Goal: Task Accomplishment & Management: Manage account settings

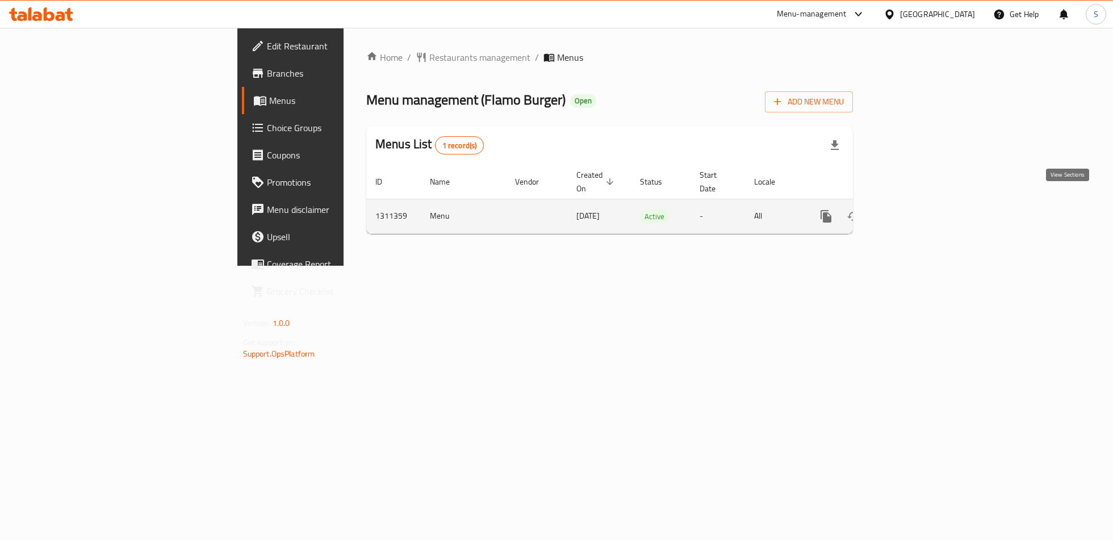
click at [915, 210] on icon "enhanced table" at bounding box center [909, 217] width 14 height 14
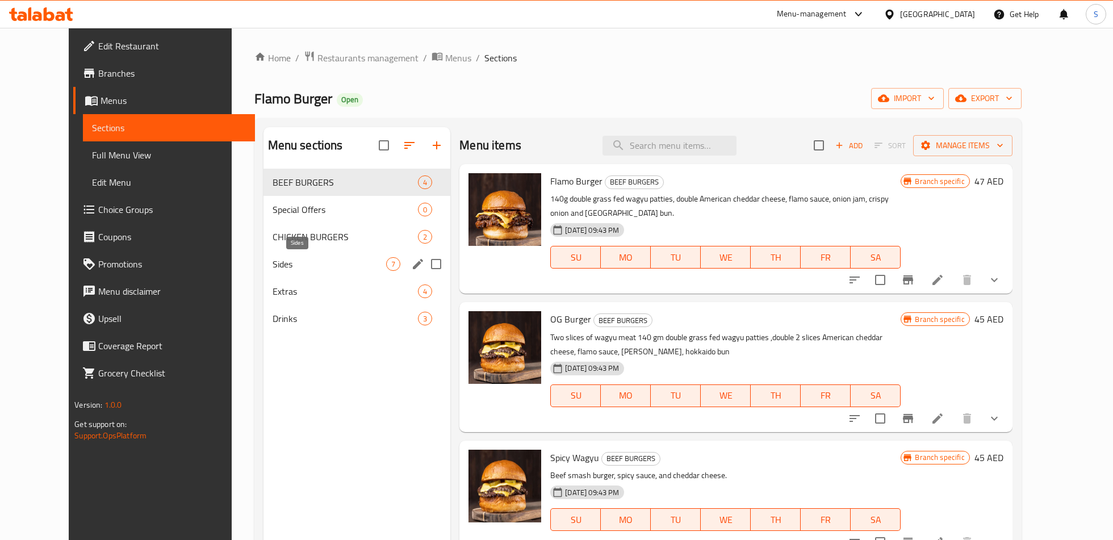
click at [283, 258] on span "Sides" at bounding box center [330, 264] width 114 height 14
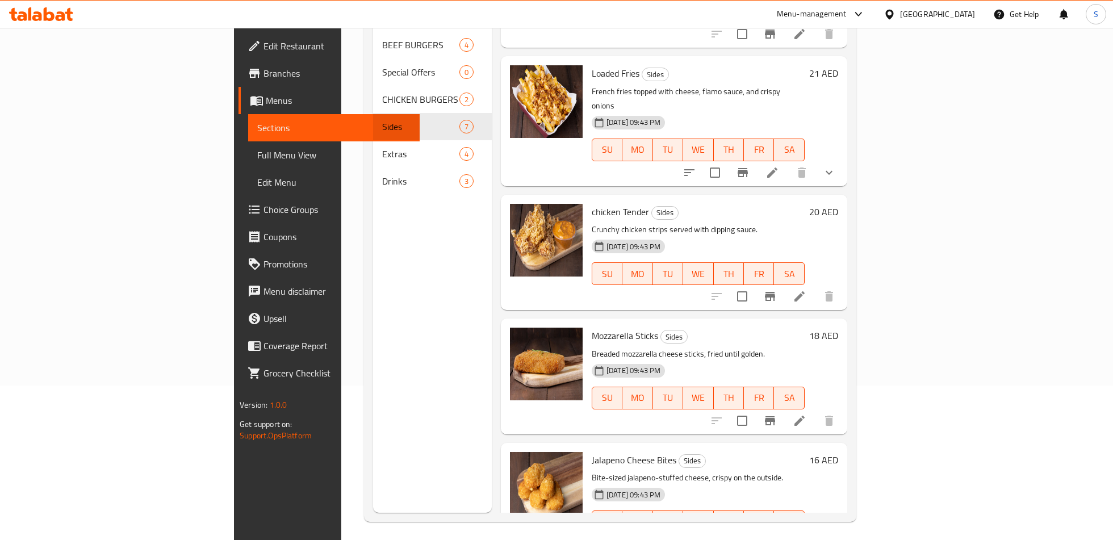
scroll to position [159, 0]
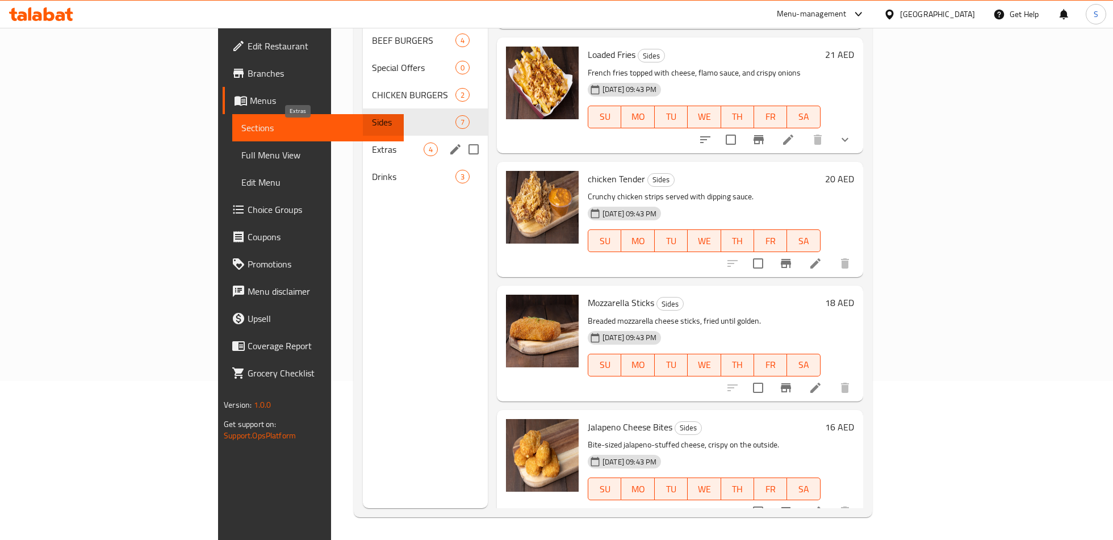
click at [372, 143] on span "Extras" at bounding box center [398, 150] width 52 height 14
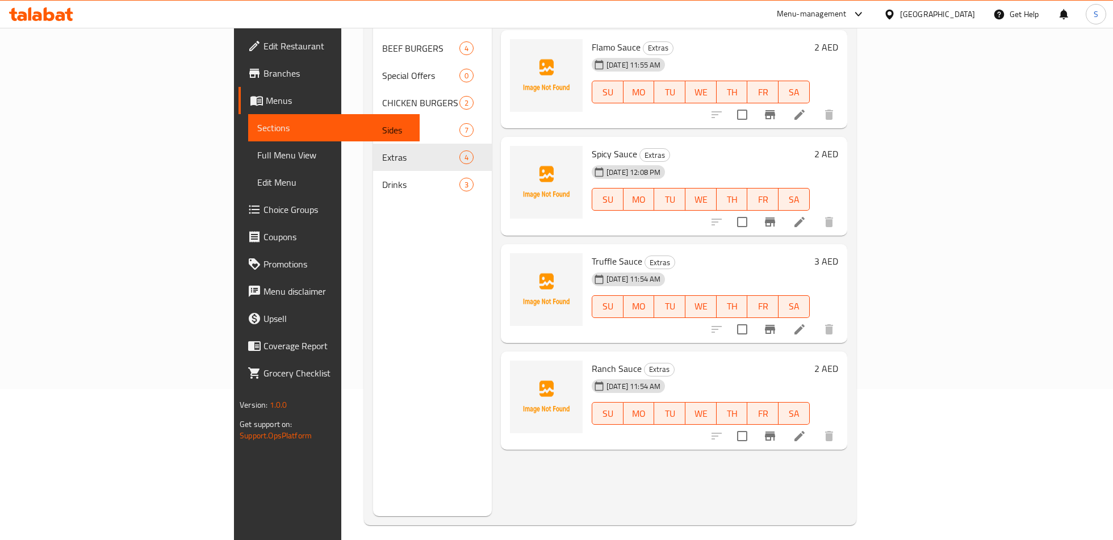
scroll to position [159, 0]
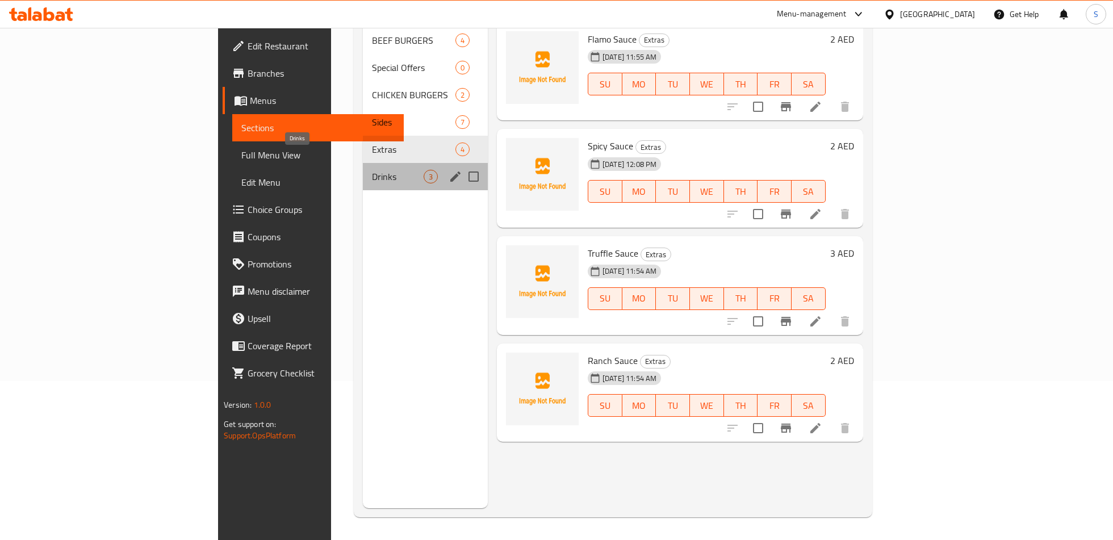
click at [372, 170] on span "Drinks" at bounding box center [398, 177] width 52 height 14
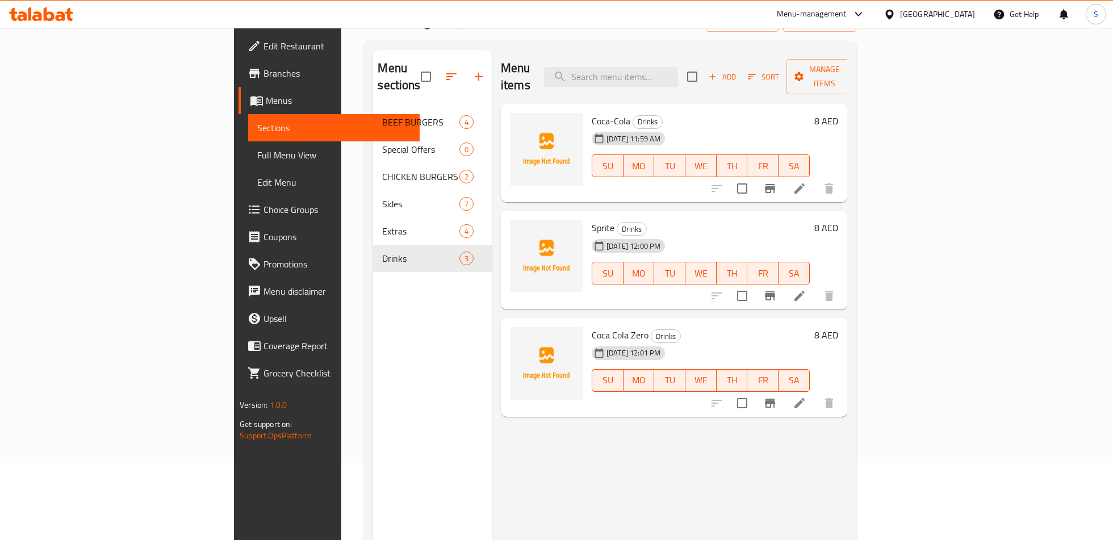
scroll to position [75, 0]
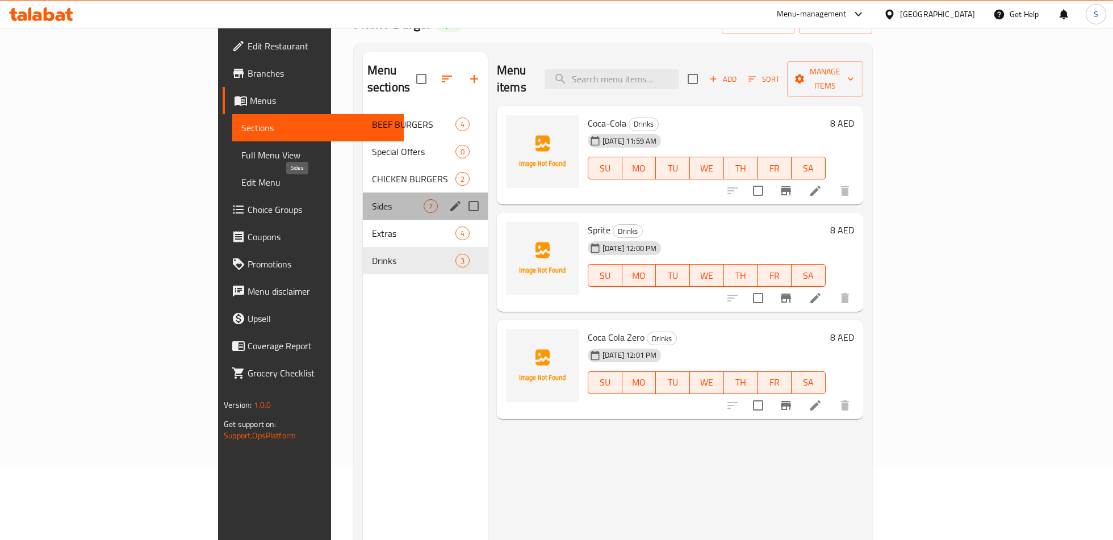
click at [372, 199] on span "Sides" at bounding box center [398, 206] width 52 height 14
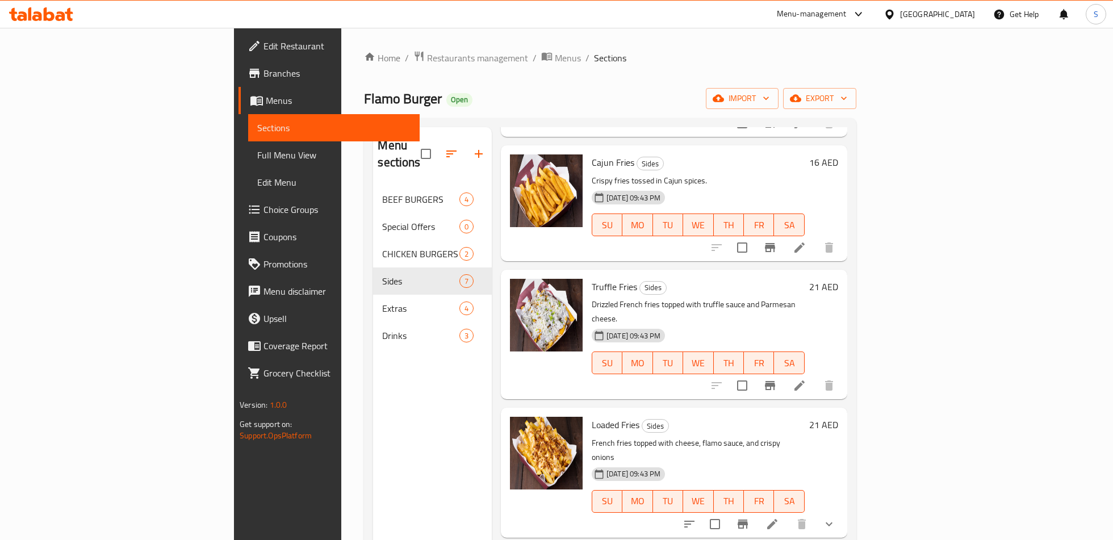
scroll to position [228, 0]
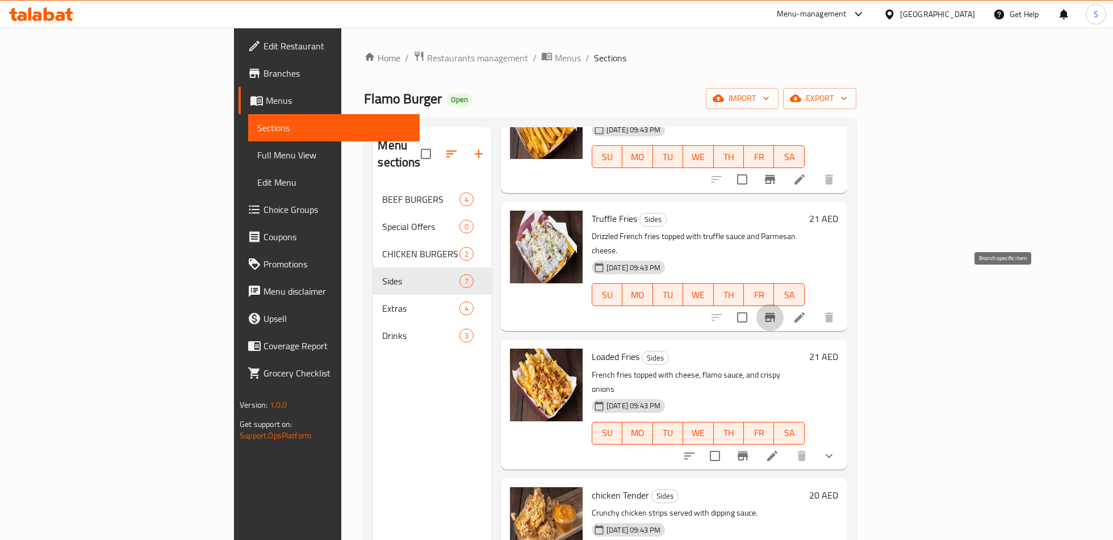
click at [777, 311] on icon "Branch-specific-item" at bounding box center [771, 318] width 14 height 14
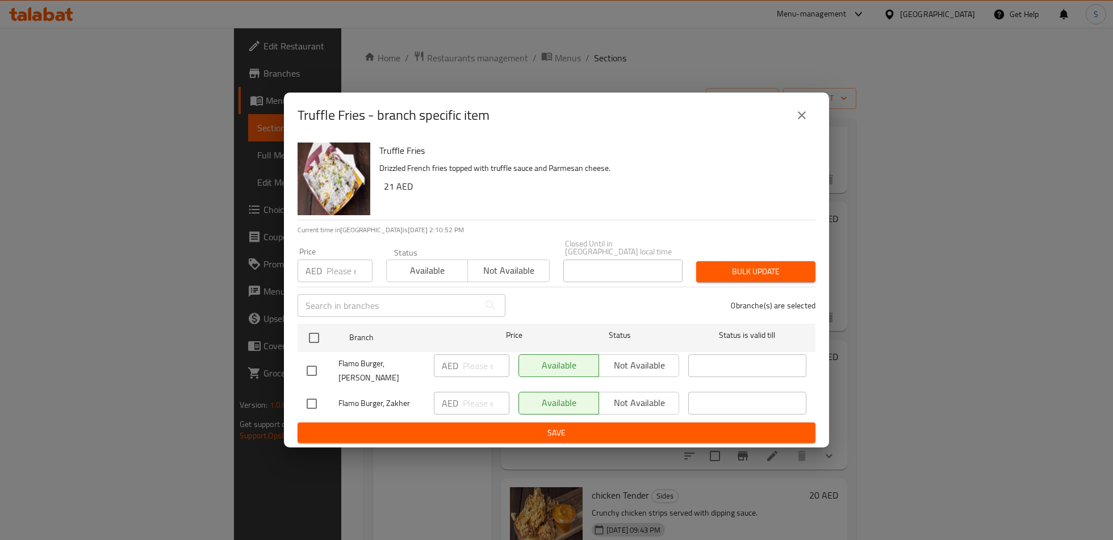
click at [802, 119] on icon "close" at bounding box center [802, 115] width 8 height 8
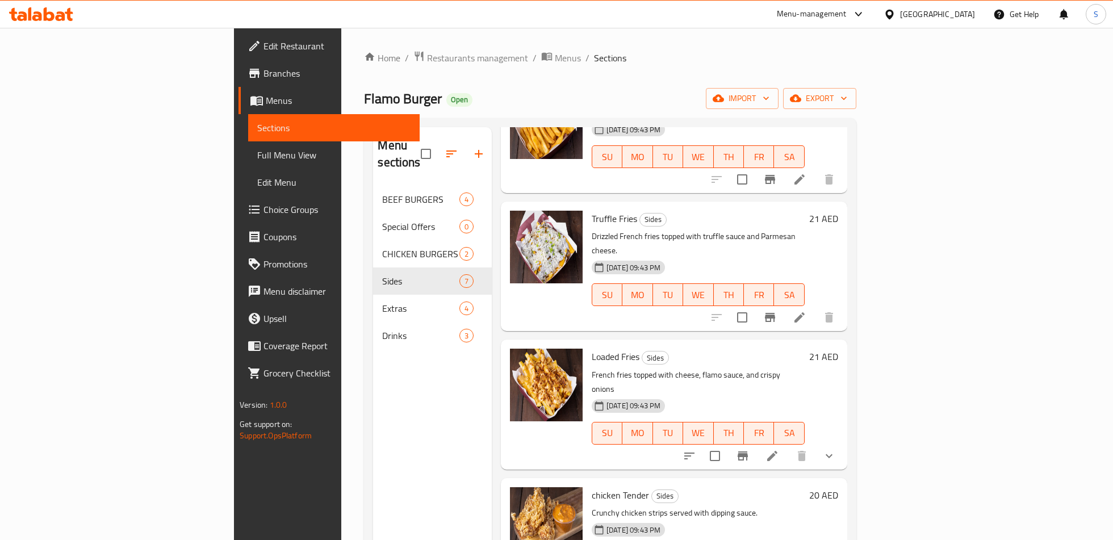
click at [757, 443] on button "Branch-specific-item" at bounding box center [742, 456] width 27 height 27
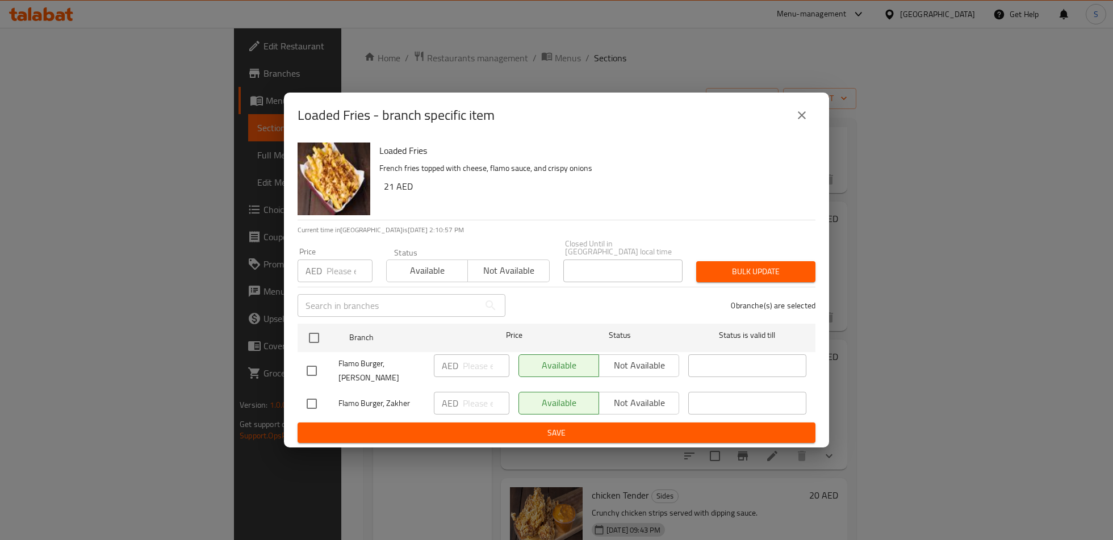
click at [882, 356] on div "Loaded Fries - branch specific item Loaded Fries French fries topped with chees…" at bounding box center [556, 270] width 1113 height 540
click at [797, 116] on icon "close" at bounding box center [802, 116] width 14 height 14
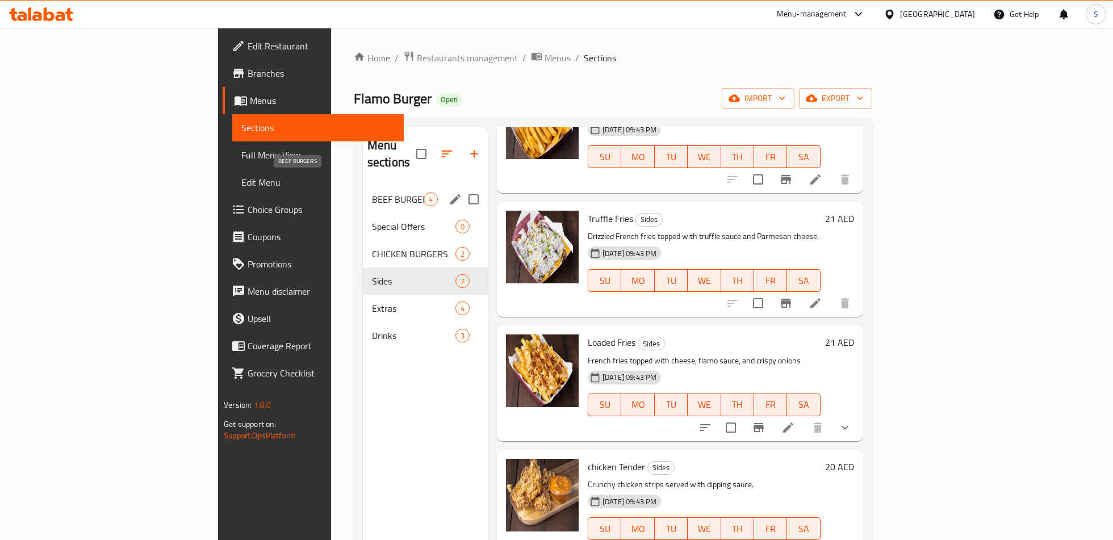
click at [372, 193] on span "BEEF BURGERS" at bounding box center [398, 200] width 52 height 14
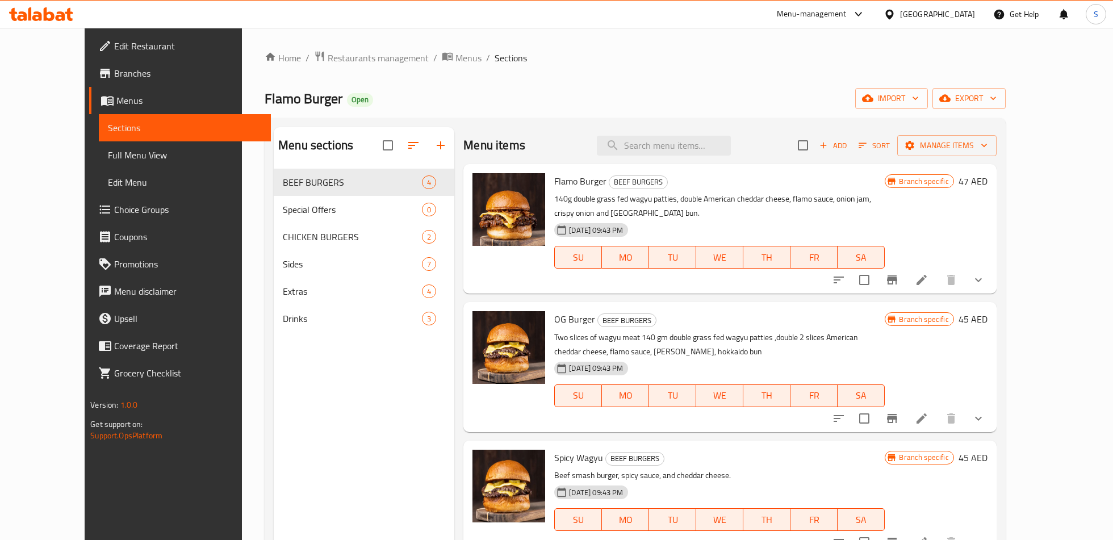
click at [906, 266] on button "Branch-specific-item" at bounding box center [892, 279] width 27 height 27
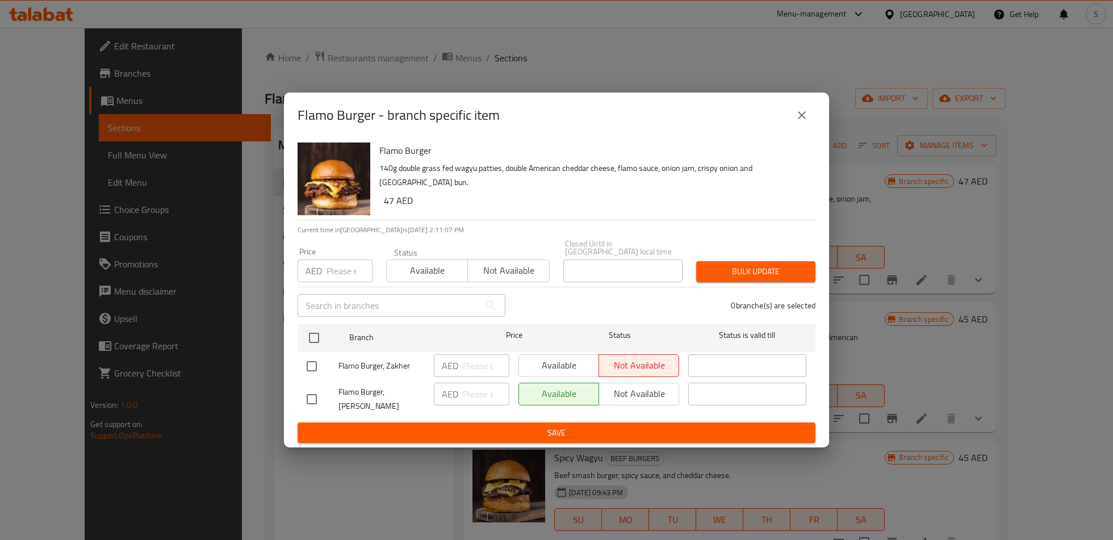
click at [835, 206] on div "Flamo Burger - branch specific item Flamo Burger 140g double grass fed wagyu pa…" at bounding box center [556, 270] width 1113 height 540
click at [800, 122] on icon "close" at bounding box center [802, 116] width 14 height 14
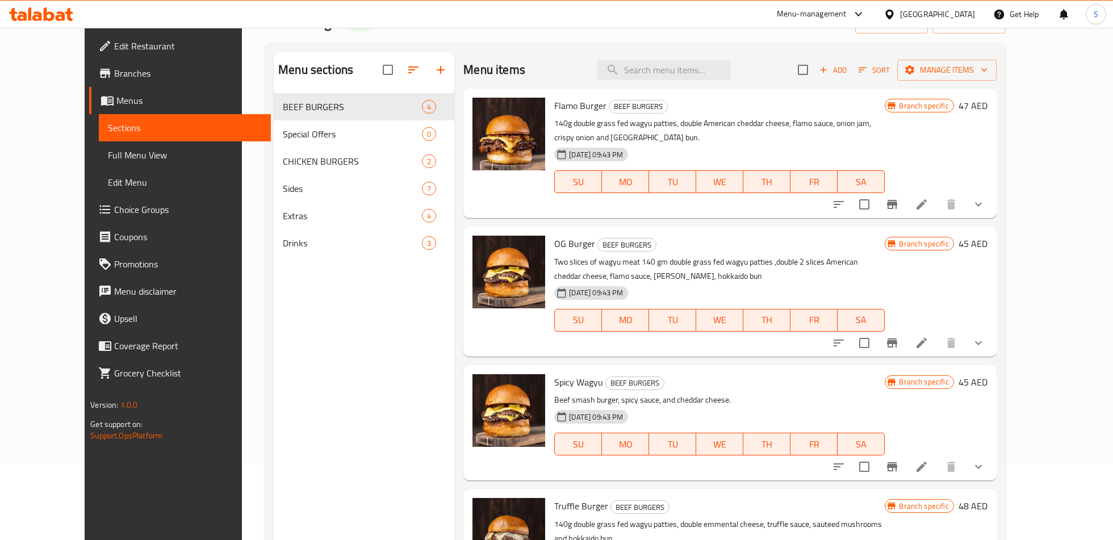
scroll to position [159, 0]
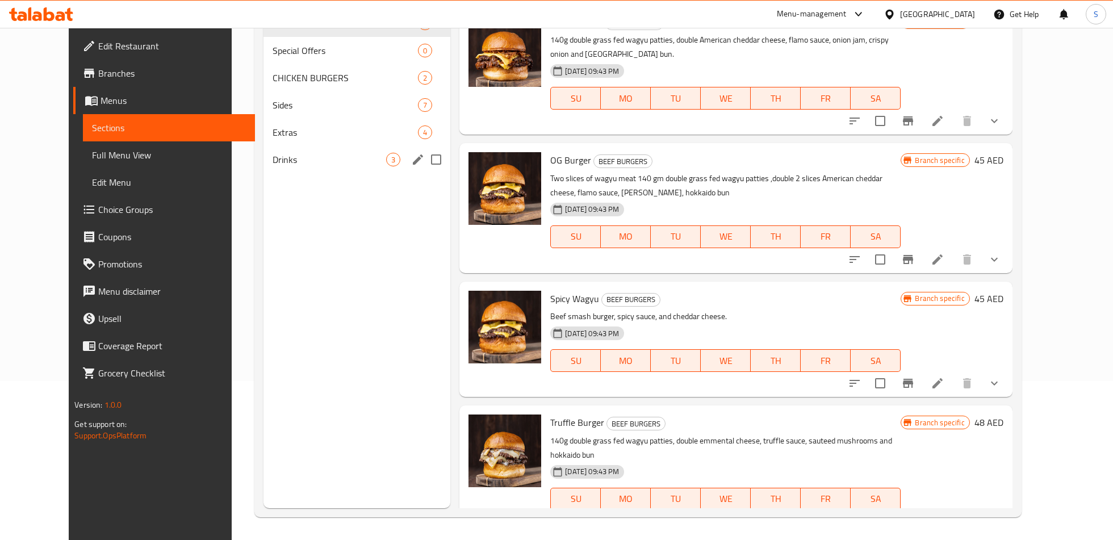
click at [273, 157] on span "Drinks" at bounding box center [330, 160] width 114 height 14
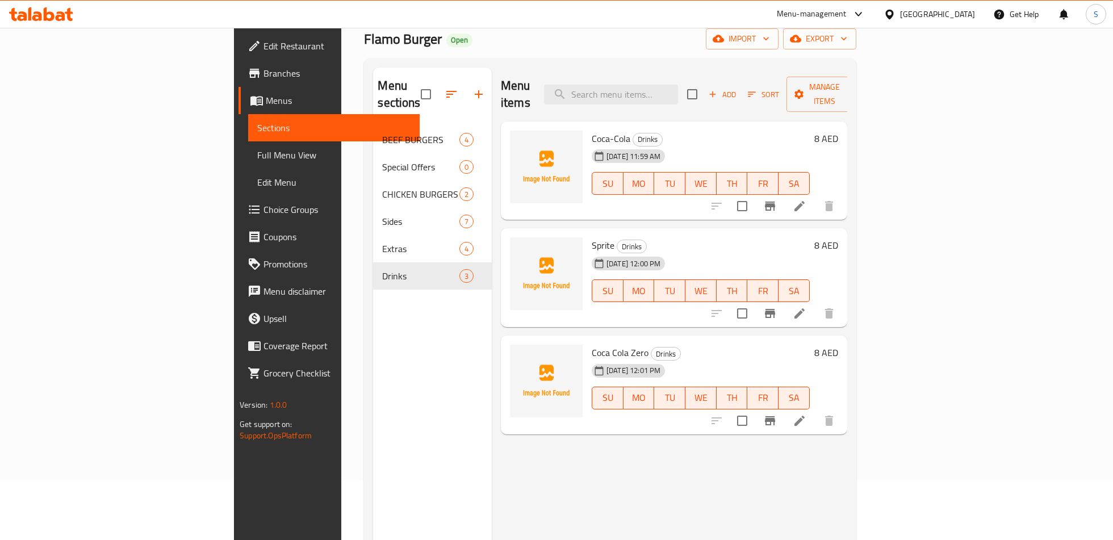
scroll to position [31, 0]
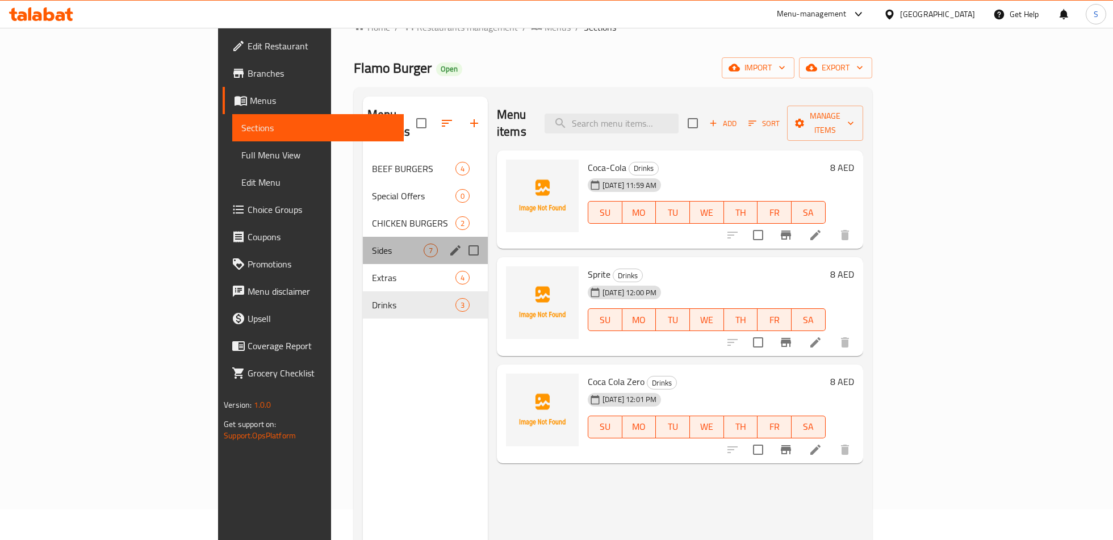
click at [363, 237] on div "Sides 7" at bounding box center [425, 250] width 125 height 27
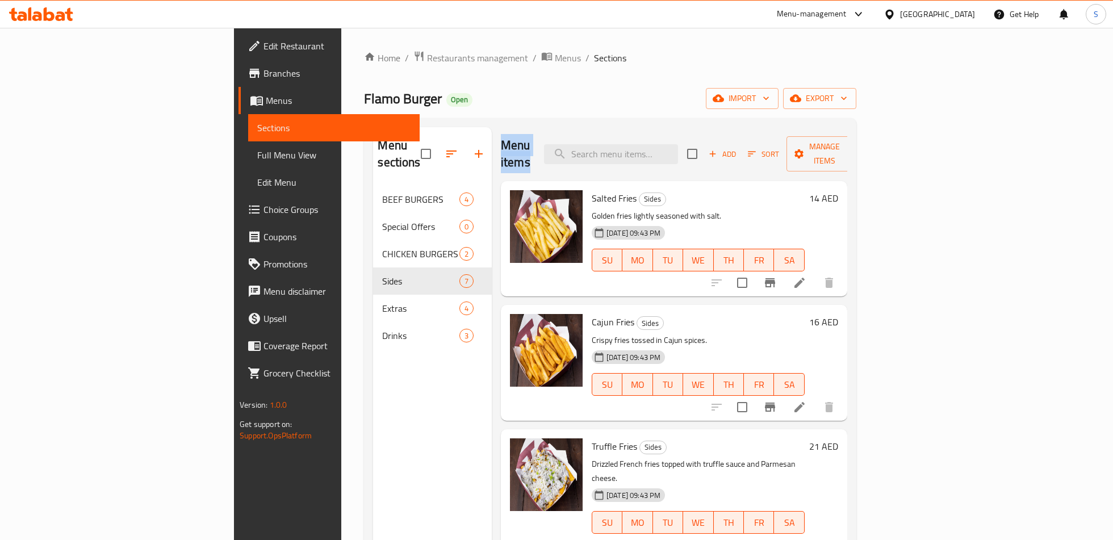
drag, startPoint x: 510, startPoint y: 149, endPoint x: 447, endPoint y: 140, distance: 64.2
click at [501, 140] on div "Menu items Add Sort Manage items" at bounding box center [674, 154] width 347 height 54
